Goal: Task Accomplishment & Management: Use online tool/utility

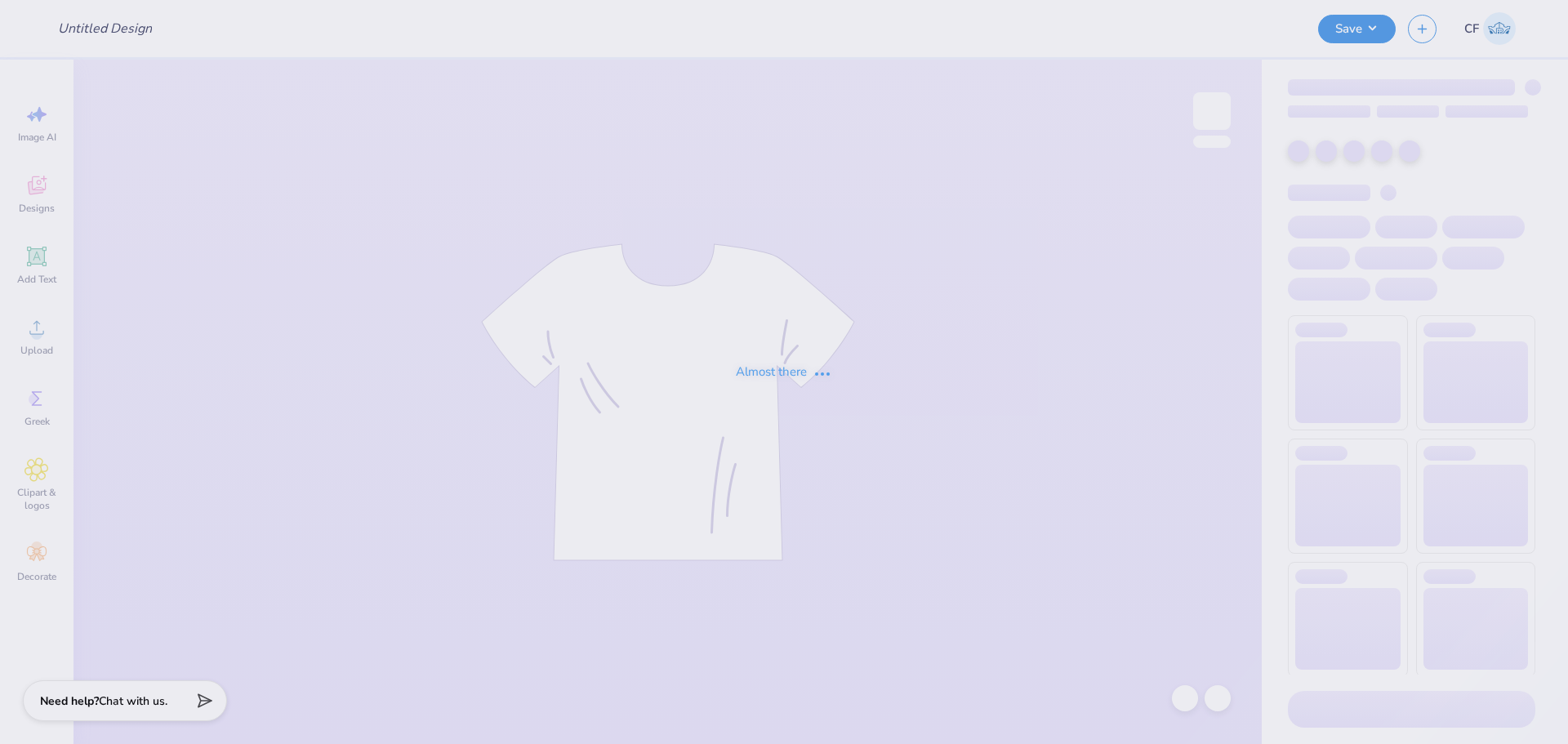
type input "dz delt hoco final"
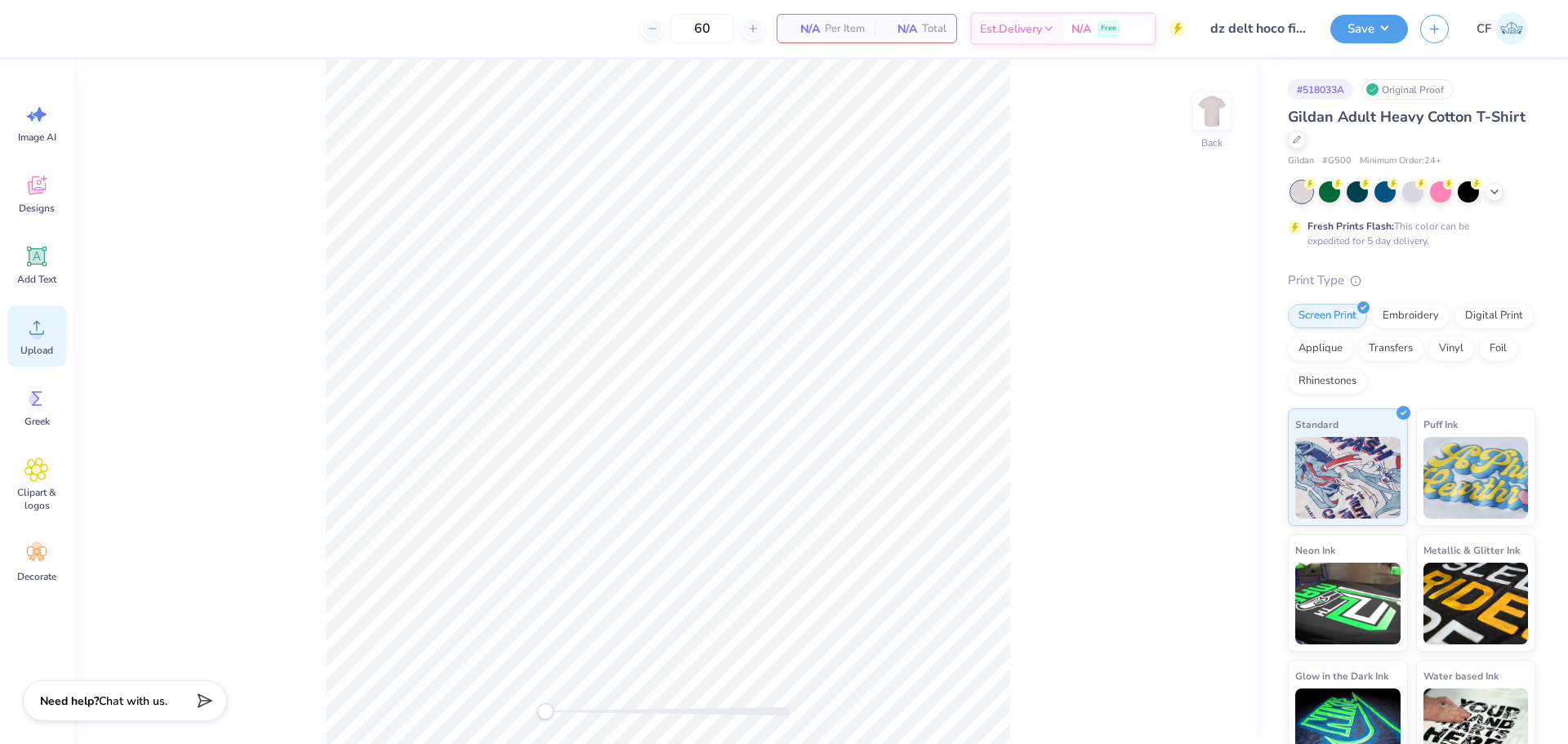
click at [18, 333] on div "Upload" at bounding box center [37, 336] width 59 height 62
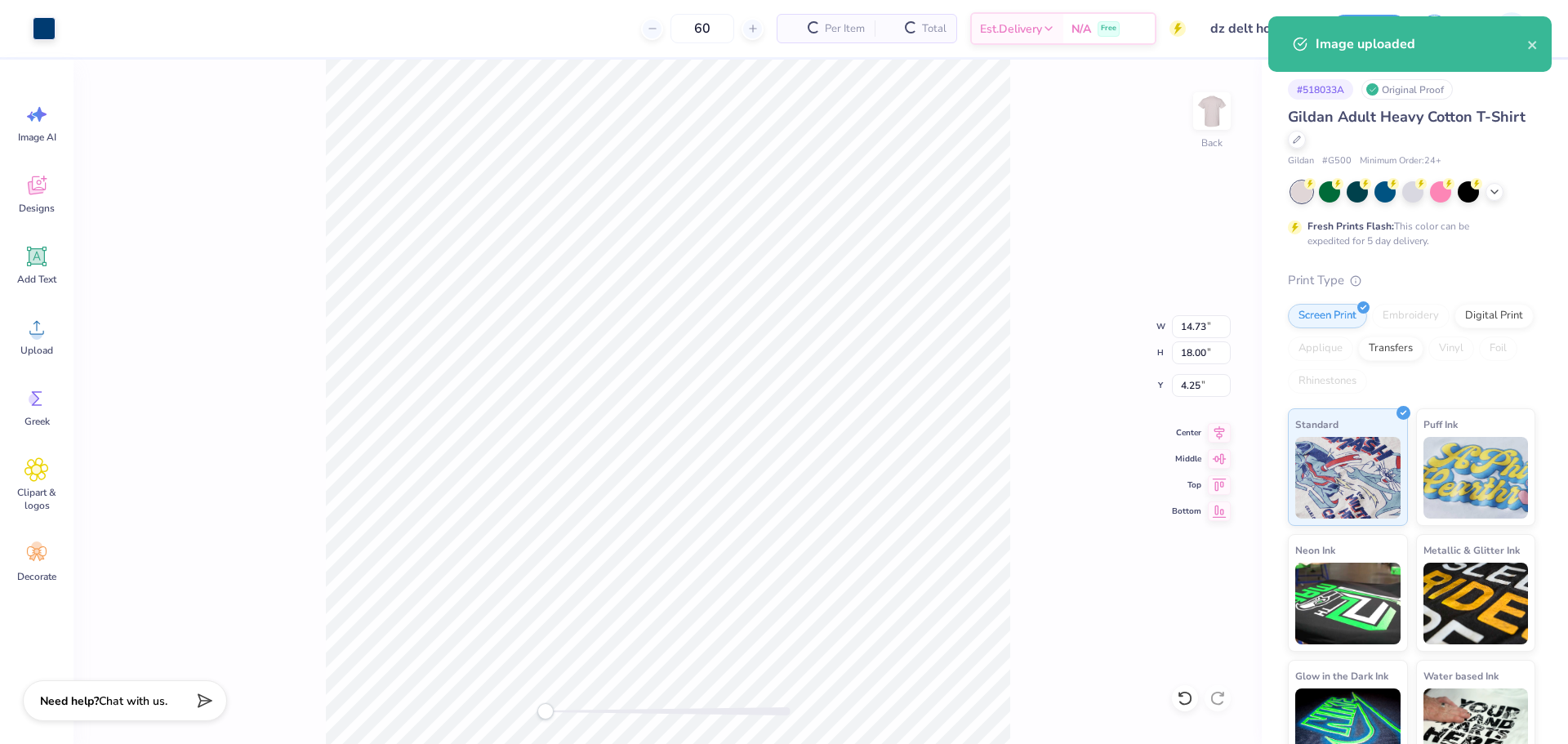
click at [1201, 364] on div "Back W 14.73 14.73 " H 18.00 18.00 " Y 4.25 4.25 " Center Middle Top Bottom" at bounding box center [667, 402] width 1188 height 684
click at [1199, 359] on div "Back W 14.73 H 18.00 Y 4.25 Center Middle Top Bottom" at bounding box center [667, 402] width 1188 height 684
click at [1198, 345] on input "18.00" at bounding box center [1201, 353] width 59 height 23
type input "4.00"
type input "3.27"
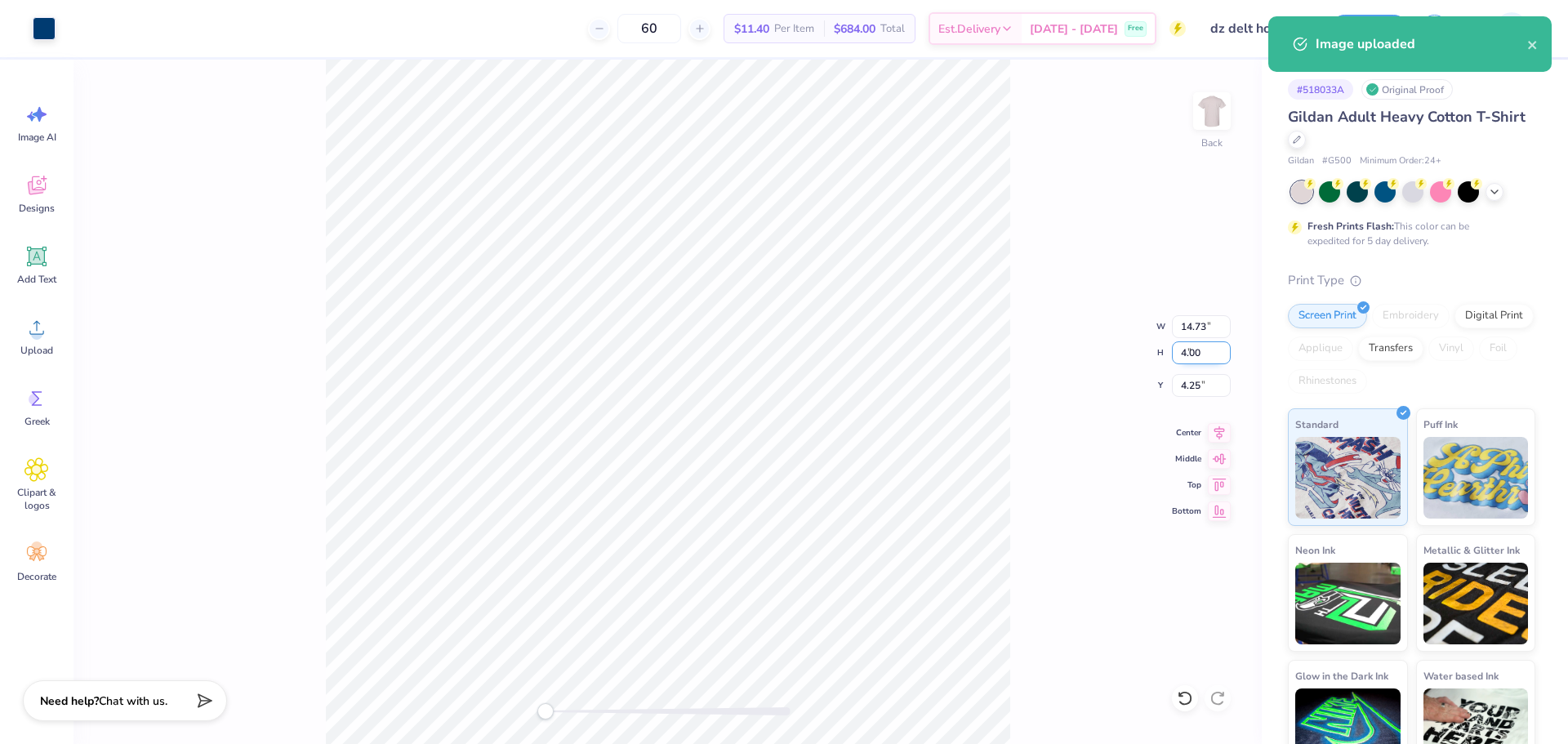
type input "11.25"
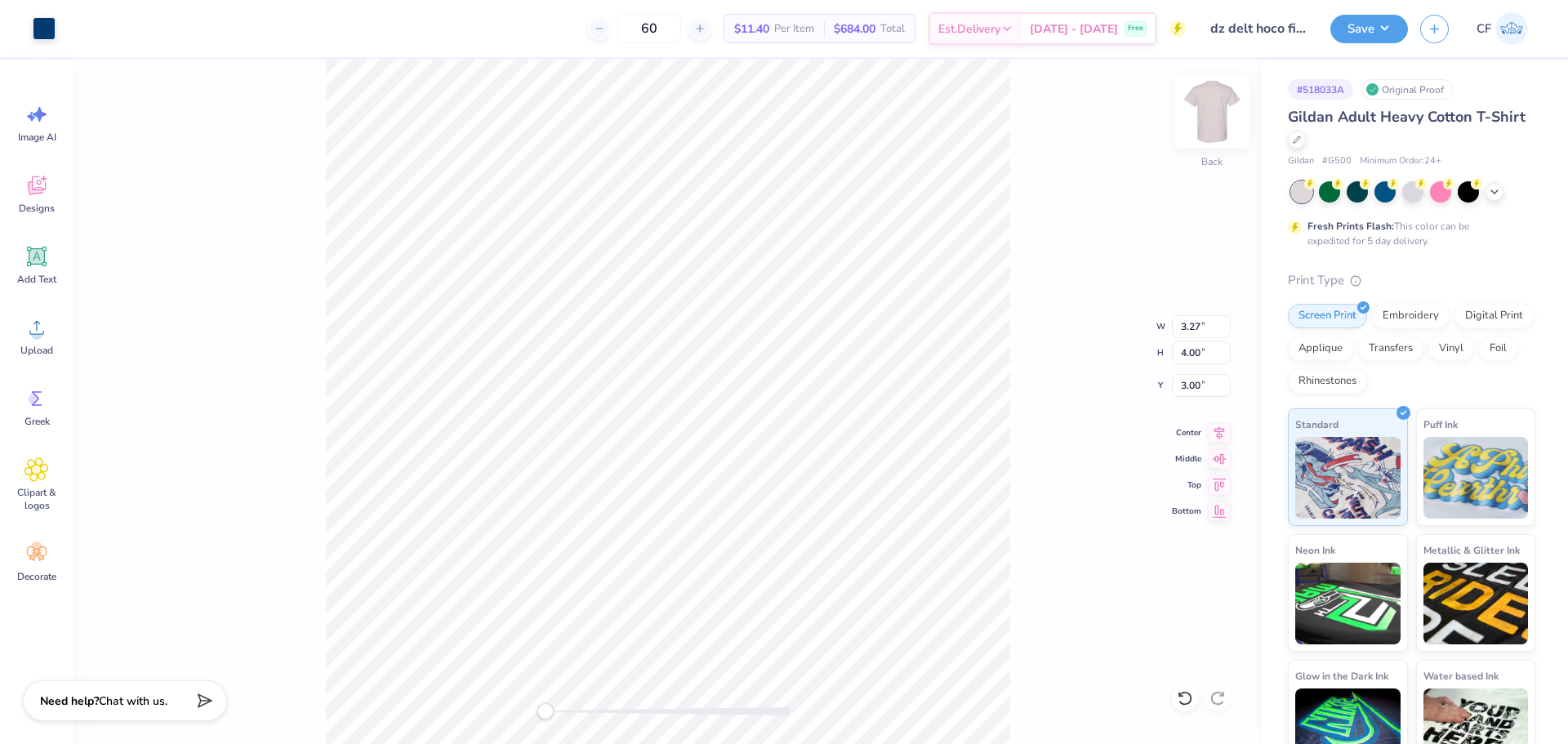
click at [1215, 120] on img at bounding box center [1211, 111] width 66 height 66
click at [27, 329] on icon at bounding box center [36, 327] width 24 height 24
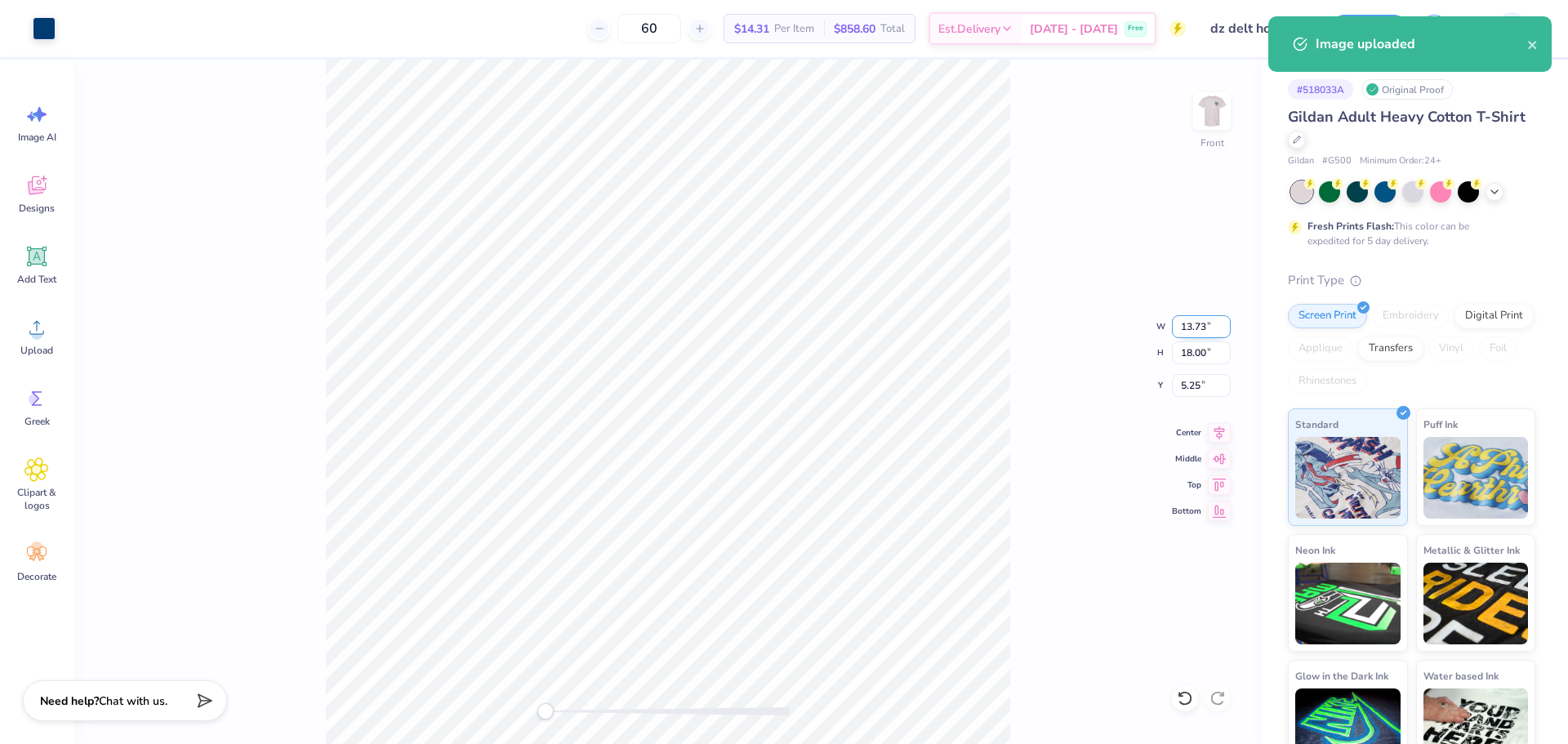
click at [1201, 323] on input "13.73" at bounding box center [1201, 327] width 59 height 23
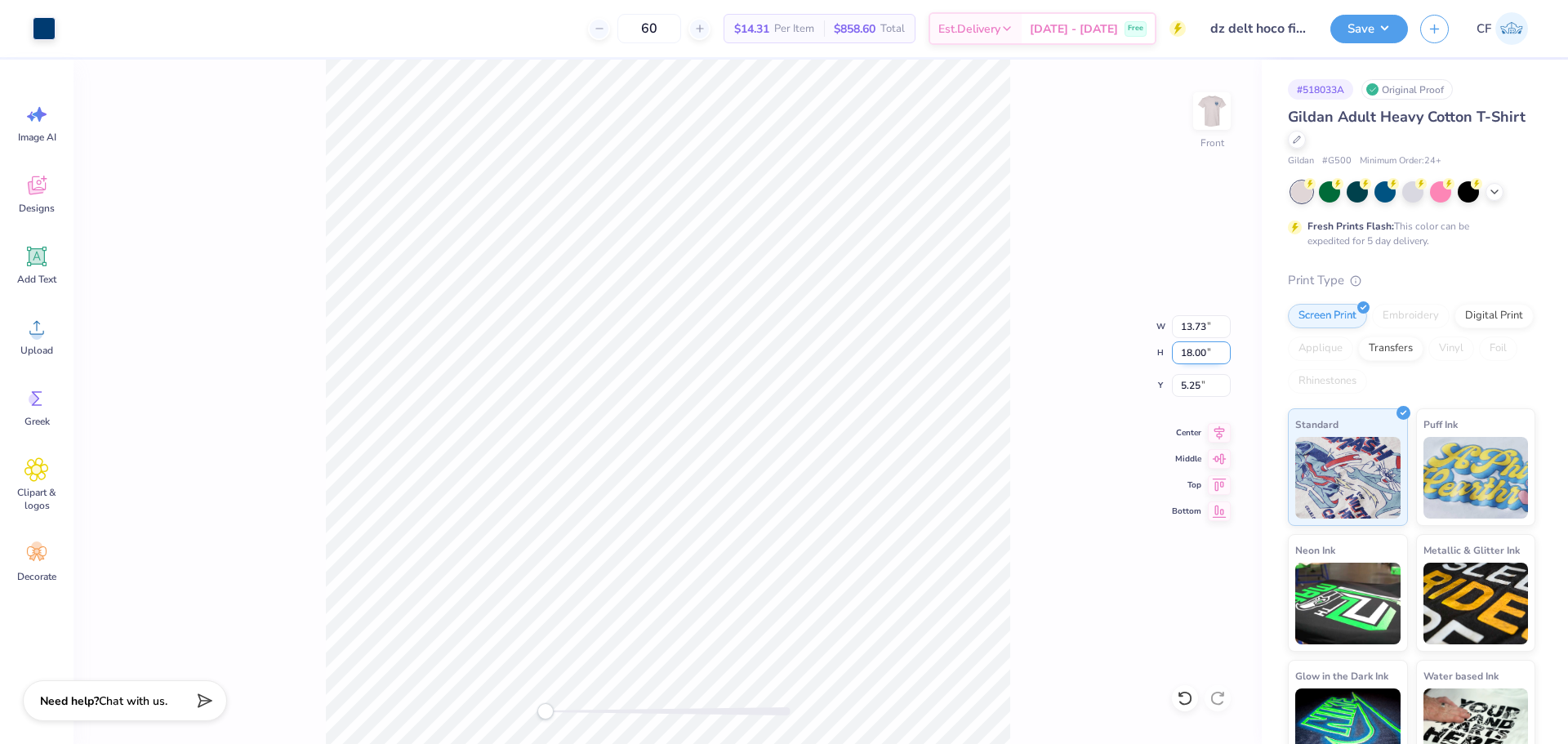
click at [1194, 355] on input "18.00" at bounding box center [1201, 353] width 59 height 23
type input "15"
type input "11.44"
type input "15.00"
click at [1189, 382] on input "6.75" at bounding box center [1201, 385] width 59 height 23
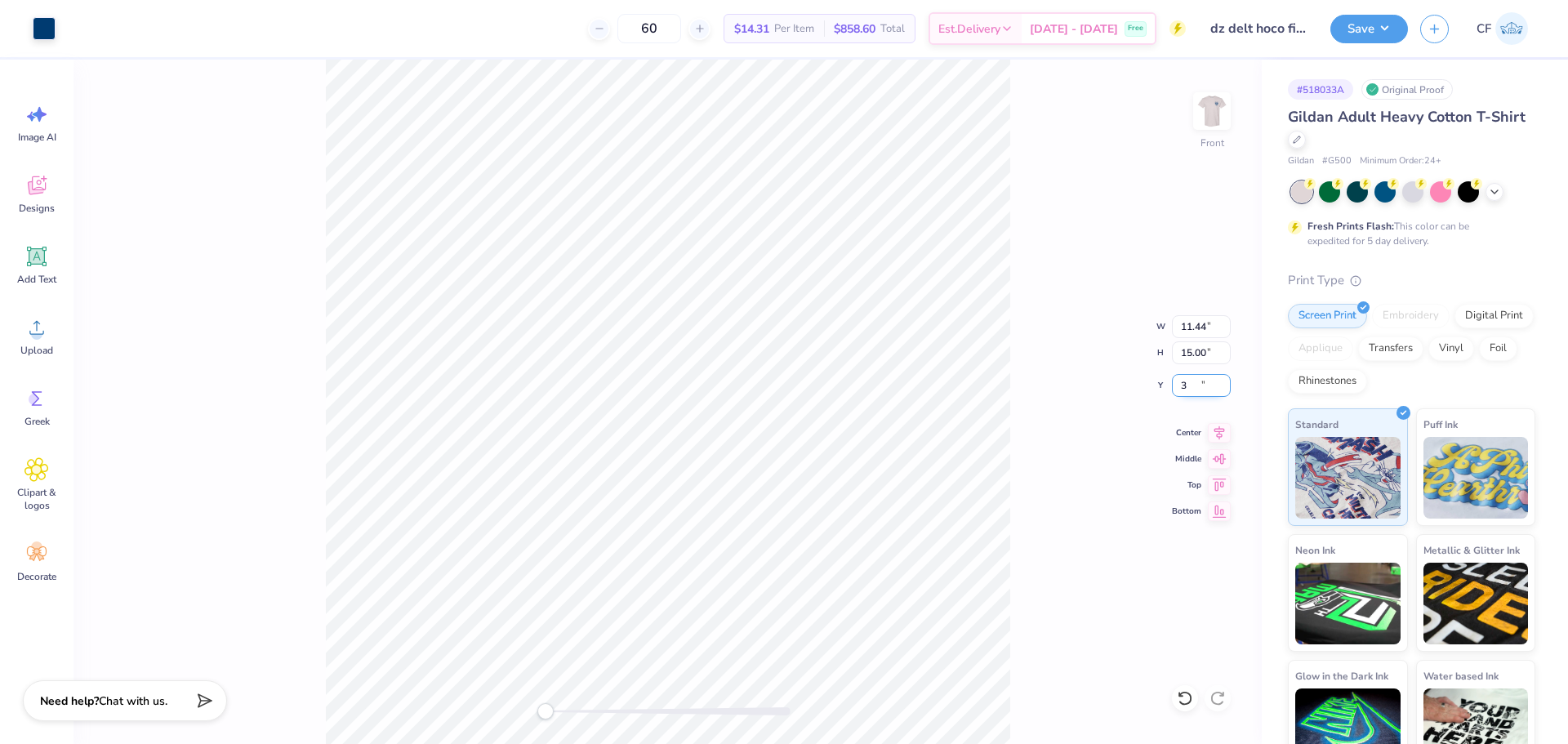
type input "3"
click at [1352, 29] on button "Save" at bounding box center [1369, 27] width 77 height 29
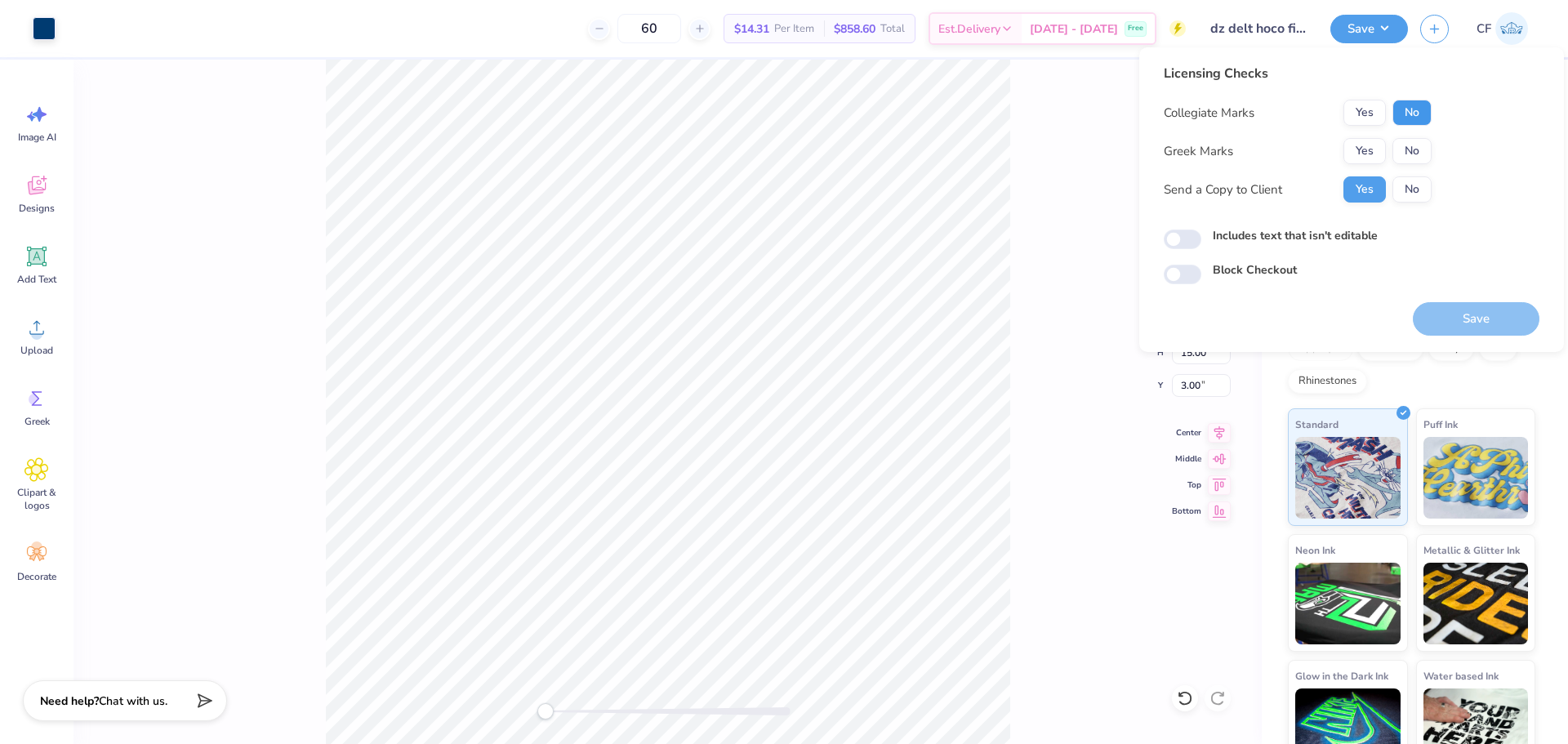
click at [1412, 107] on button "No" at bounding box center [1411, 112] width 40 height 26
click at [1186, 241] on input "Includes text that isn't editable" at bounding box center [1182, 239] width 38 height 19
checkbox input "true"
click at [1354, 145] on button "Yes" at bounding box center [1365, 150] width 42 height 26
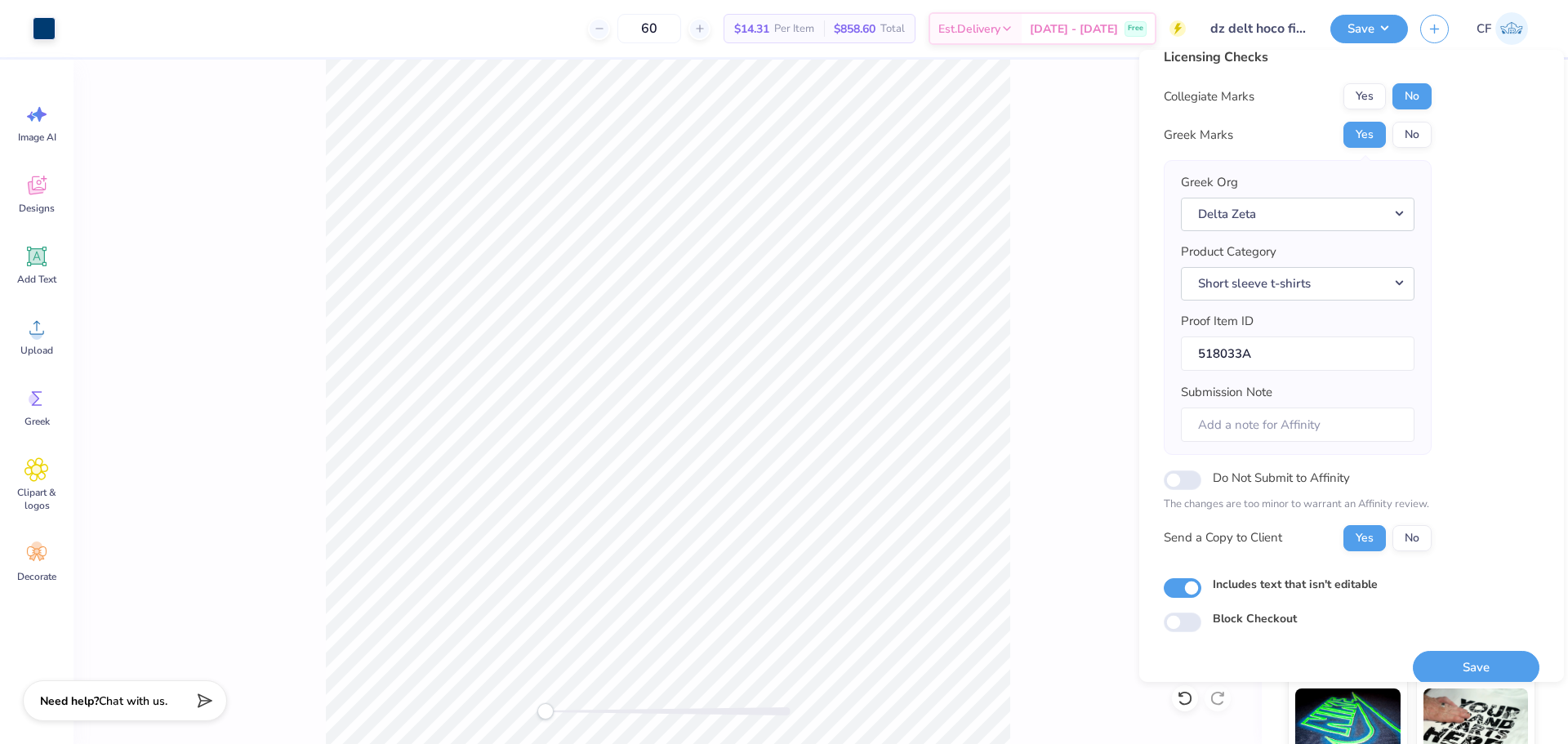
scroll to position [37, 0]
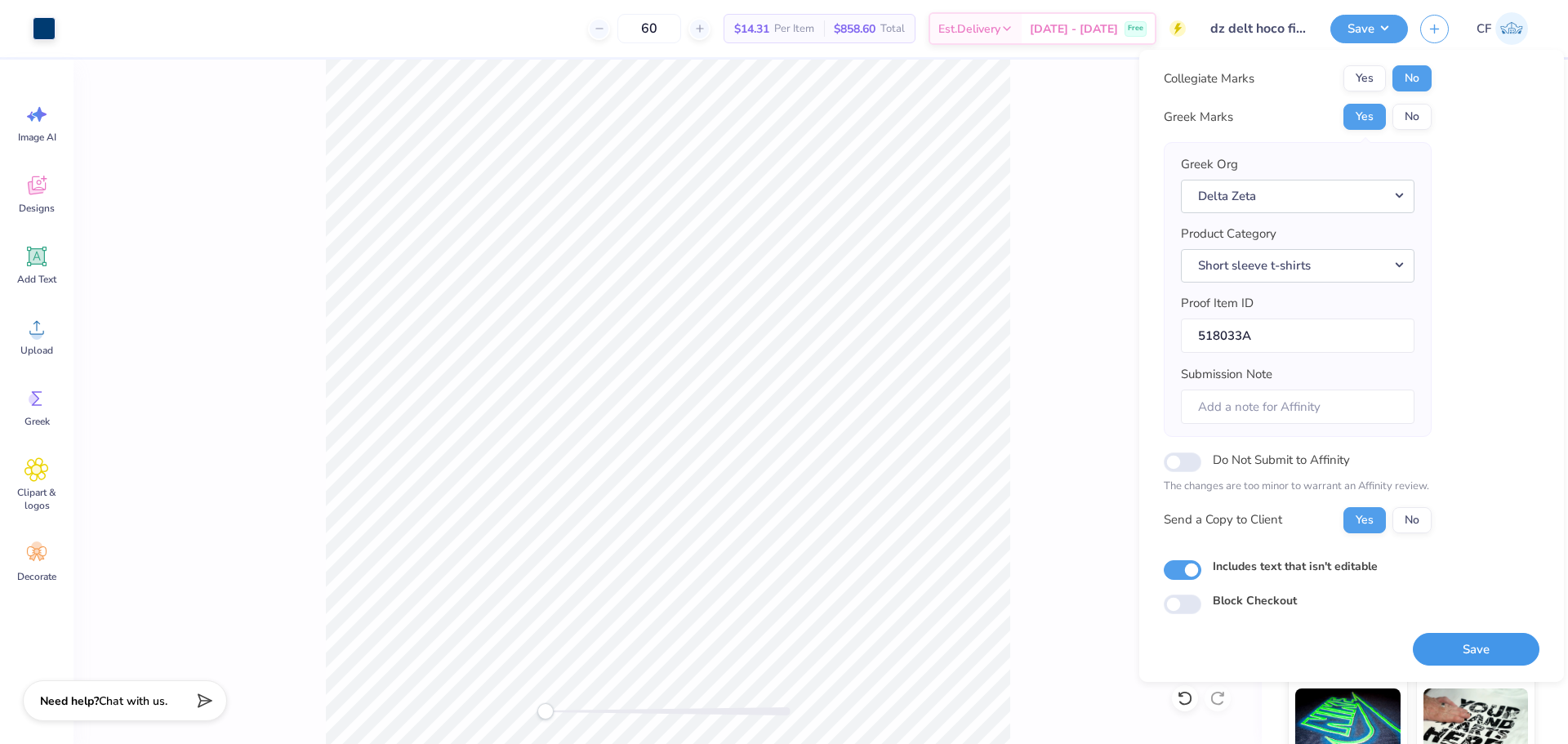
click at [1435, 638] on button "Save" at bounding box center [1475, 650] width 126 height 34
